Goal: Task Accomplishment & Management: Use online tool/utility

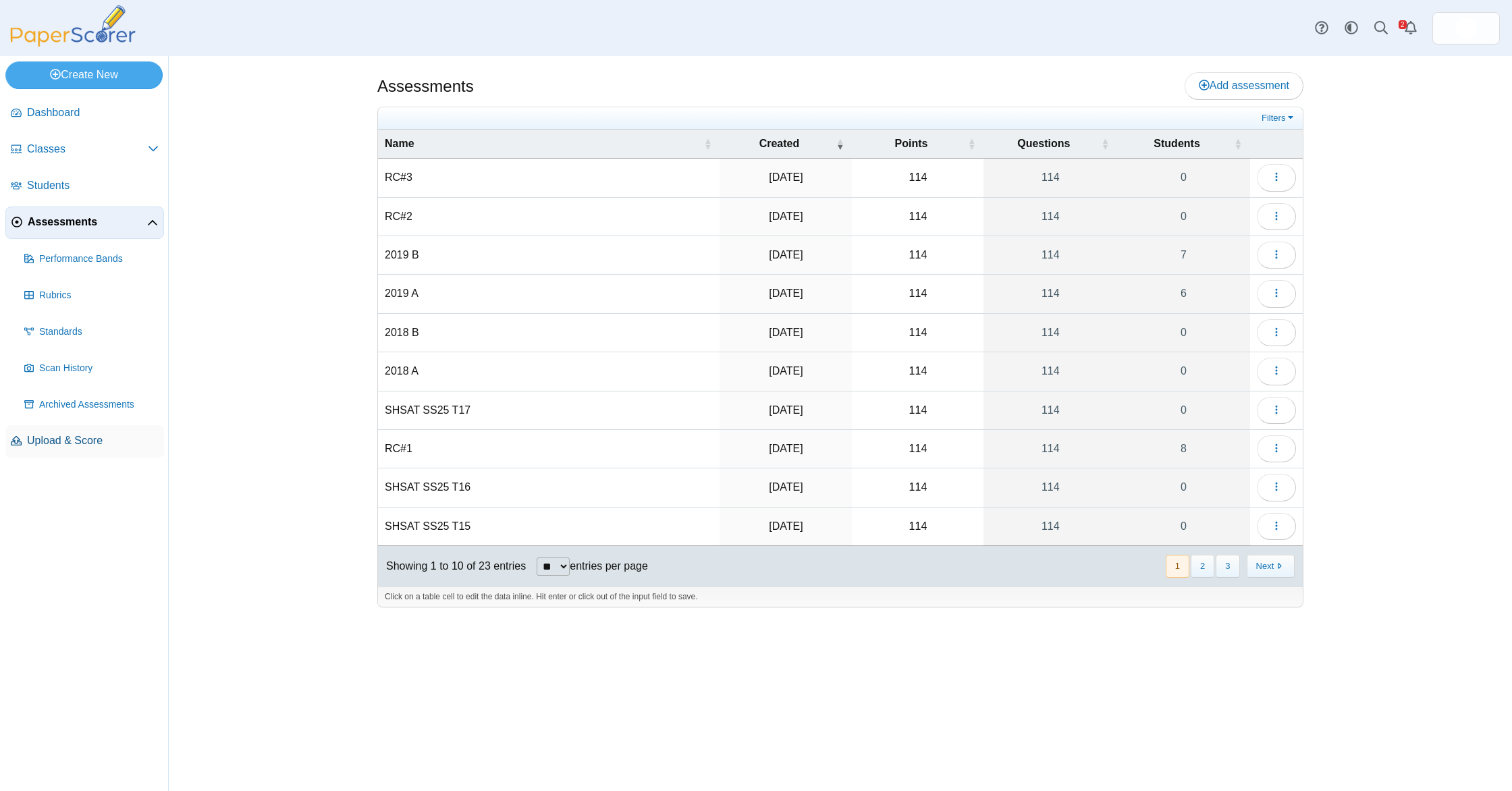
click at [86, 440] on span "Upload & Score" at bounding box center [93, 440] width 132 height 15
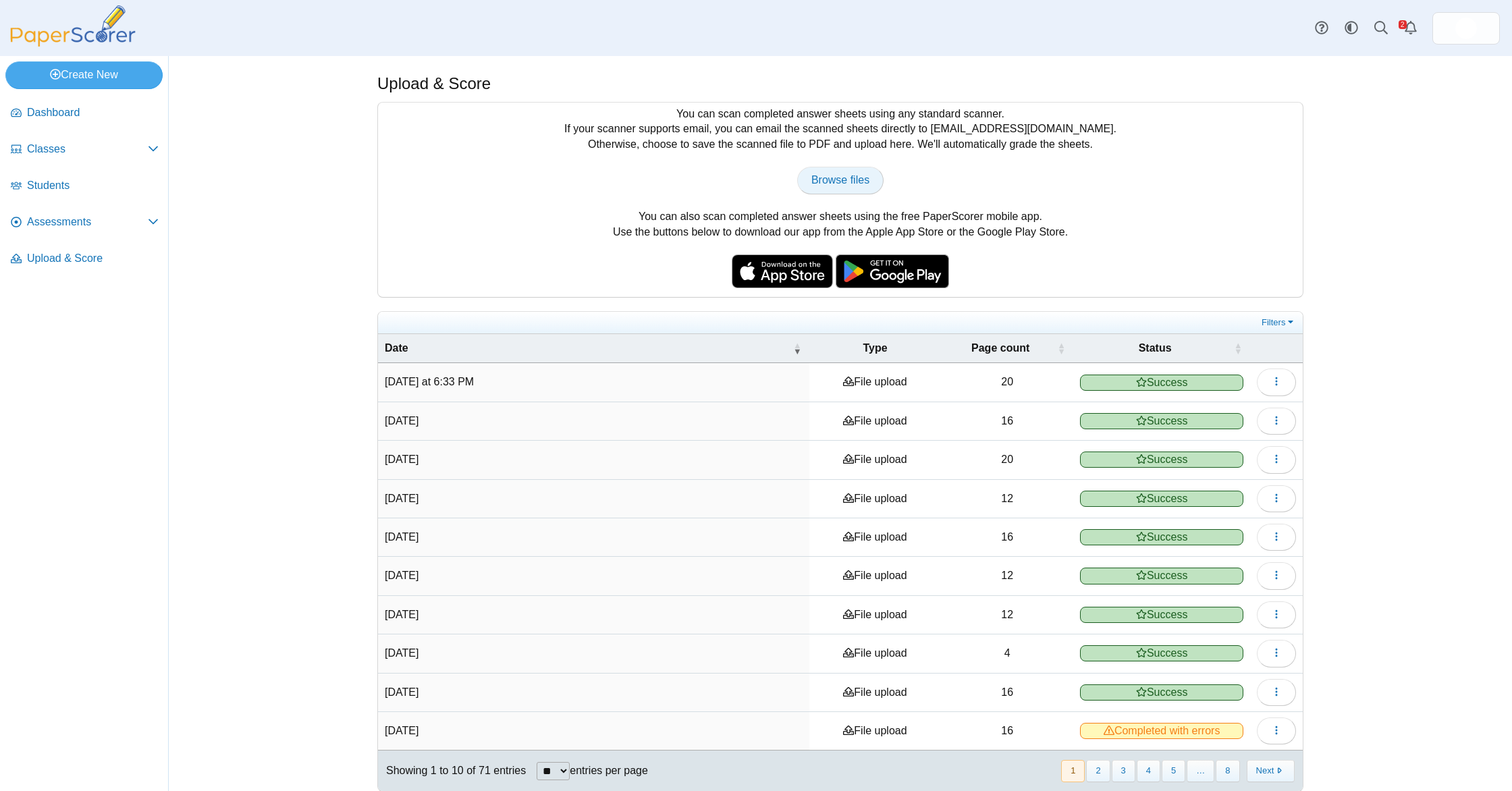
click at [826, 192] on link "Browse files" at bounding box center [840, 180] width 86 height 27
type input "**********"
click at [63, 230] on link "Assessments" at bounding box center [85, 223] width 159 height 32
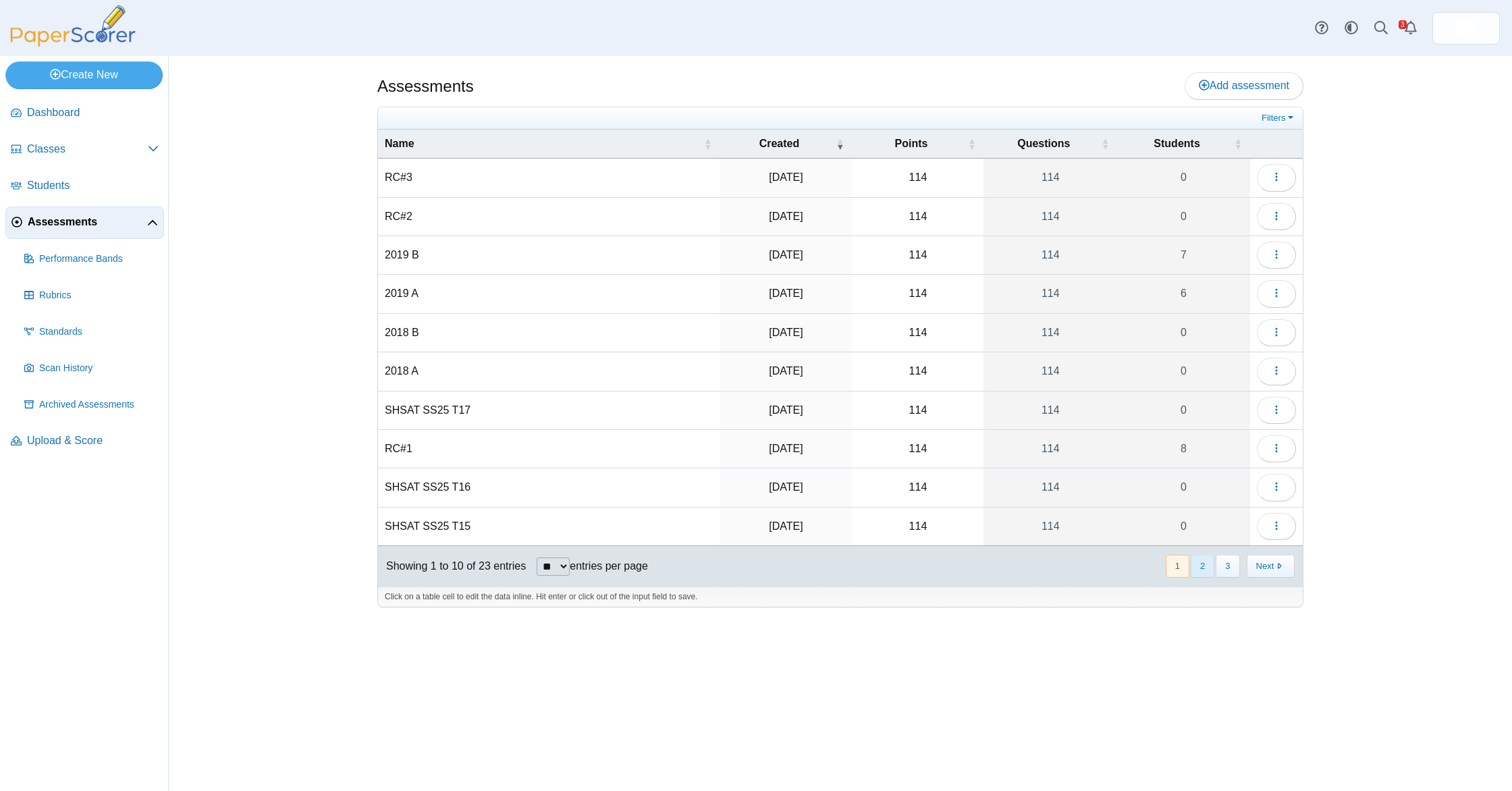
click at [1194, 568] on button "2" at bounding box center [1202, 565] width 24 height 22
click at [1271, 180] on icon "button" at bounding box center [1276, 176] width 11 height 11
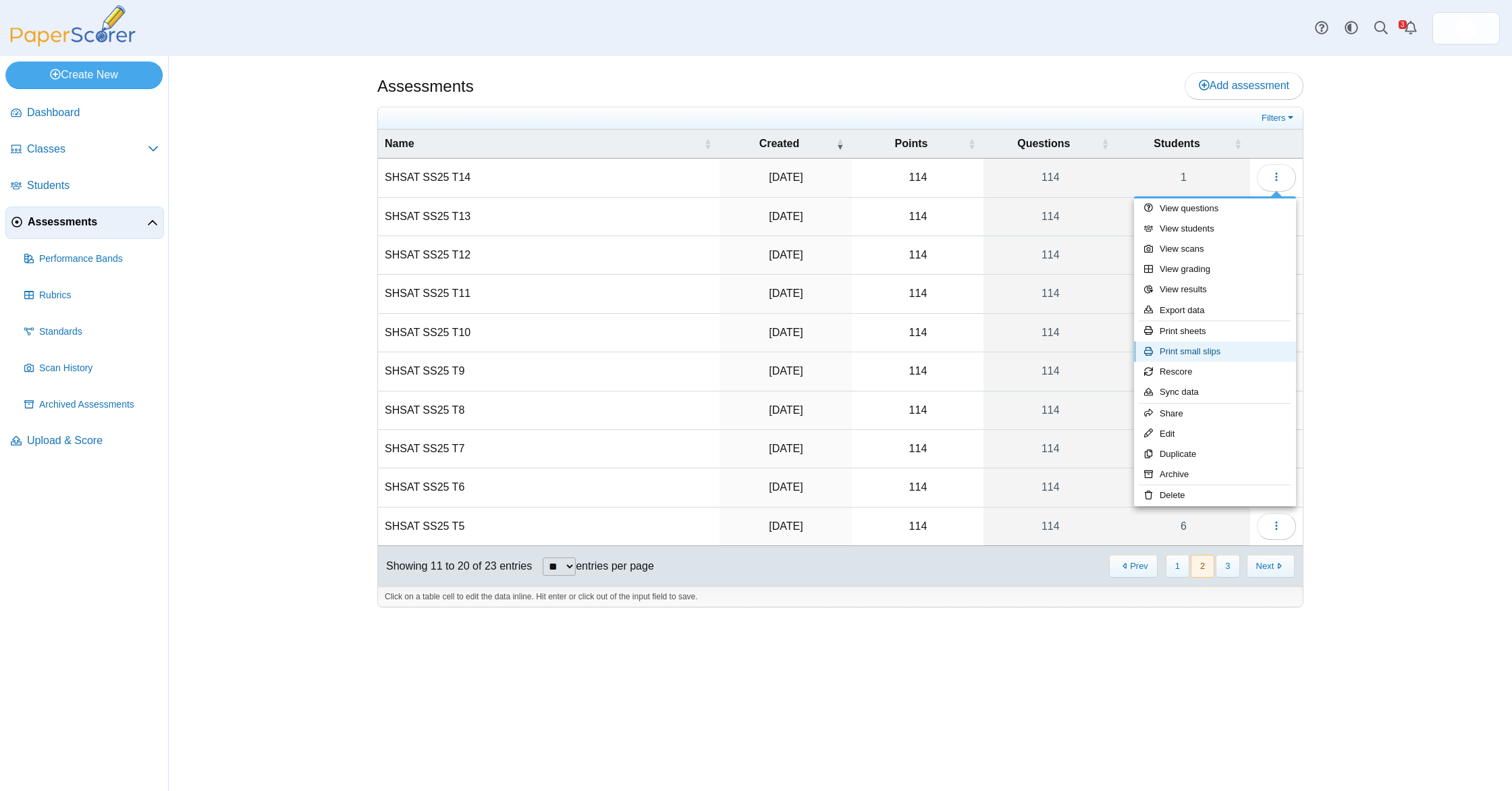
click at [1220, 346] on link "Print small slips" at bounding box center [1215, 351] width 162 height 21
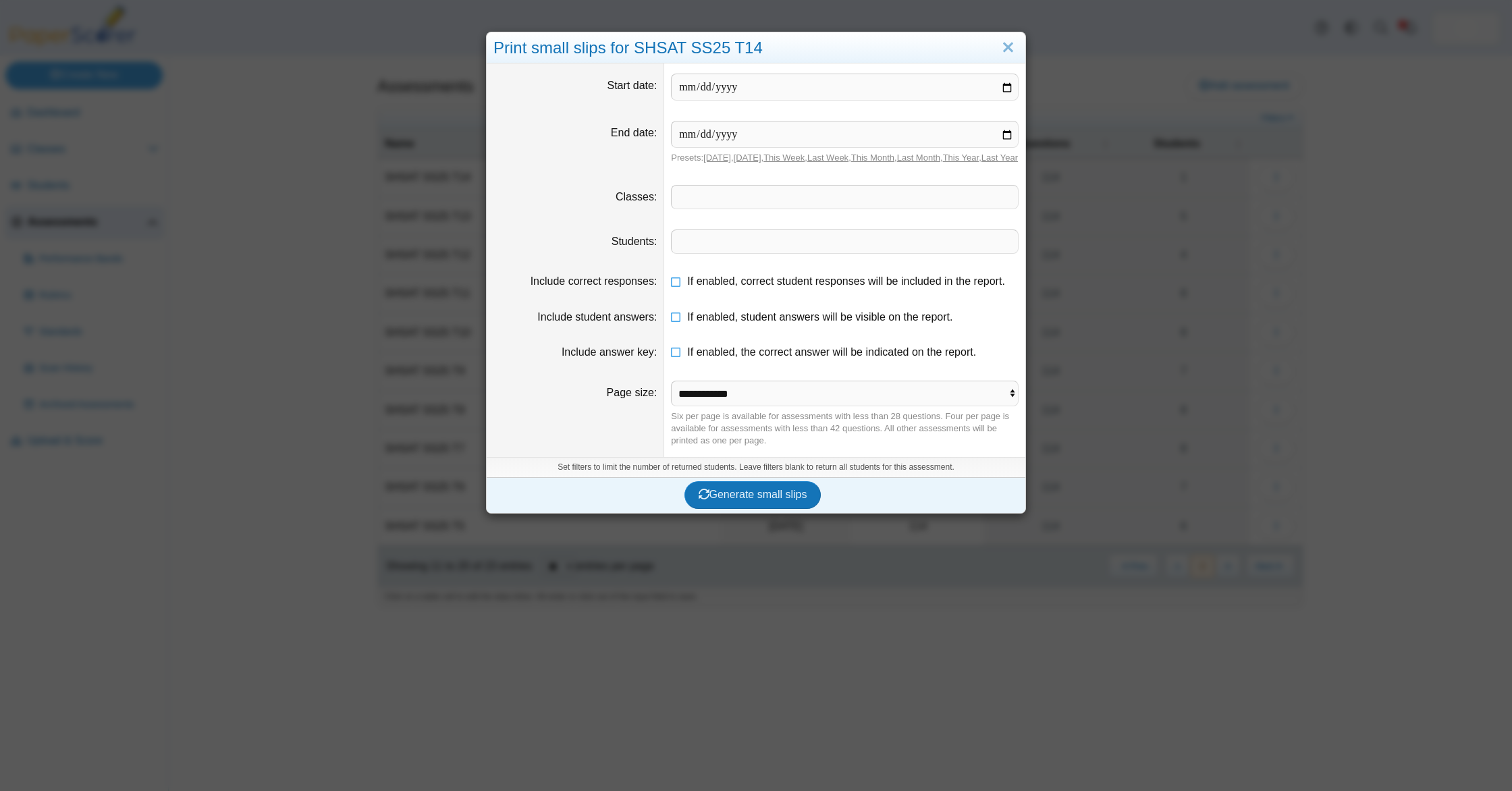
drag, startPoint x: 722, startPoint y: 287, endPoint x: 730, endPoint y: 315, distance: 29.1
click at [722, 287] on span "If enabled, correct student responses will be included in the report." at bounding box center [846, 281] width 318 height 12
click at [730, 316] on dd "If enabled, student answers will be visible on the report." at bounding box center [844, 318] width 361 height 35
drag, startPoint x: 735, startPoint y: 330, endPoint x: 746, endPoint y: 357, distance: 29.2
click at [735, 323] on span "If enabled, student answers will be visible on the report." at bounding box center [819, 317] width 265 height 12
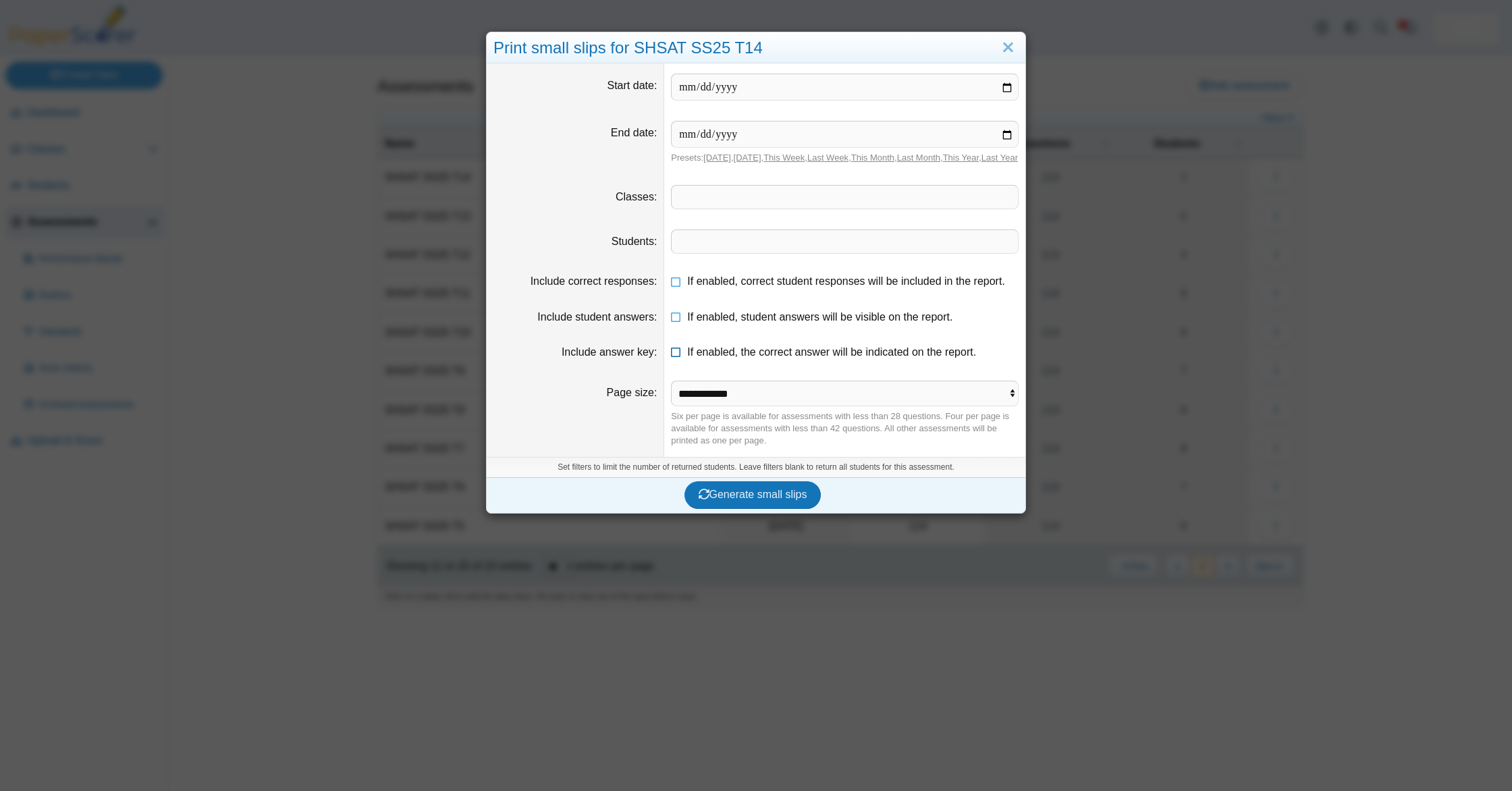
click at [755, 357] on span "If enabled, the correct answer will be indicated on the report." at bounding box center [831, 352] width 289 height 12
click at [751, 500] on span "Generate small slips" at bounding box center [753, 495] width 109 height 12
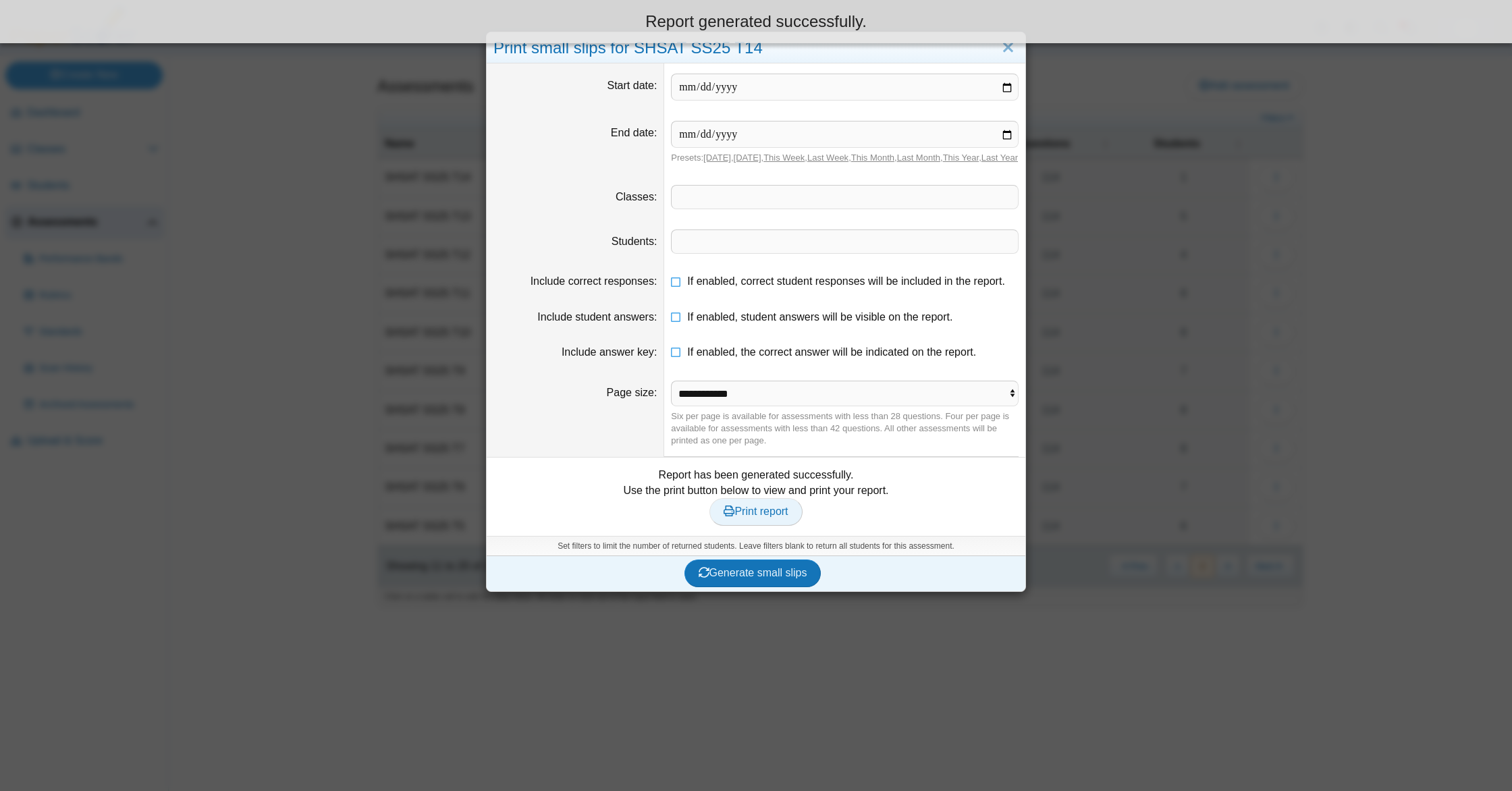
click at [755, 517] on span "Print report" at bounding box center [755, 511] width 64 height 12
